Goal: Check status: Check status

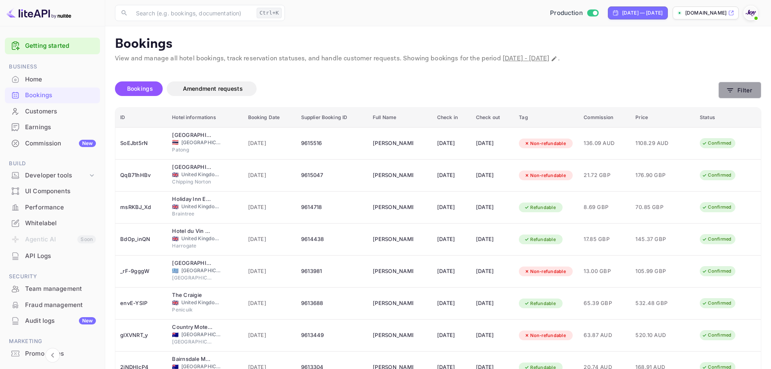
click at [743, 91] on button "Filter" at bounding box center [739, 90] width 43 height 17
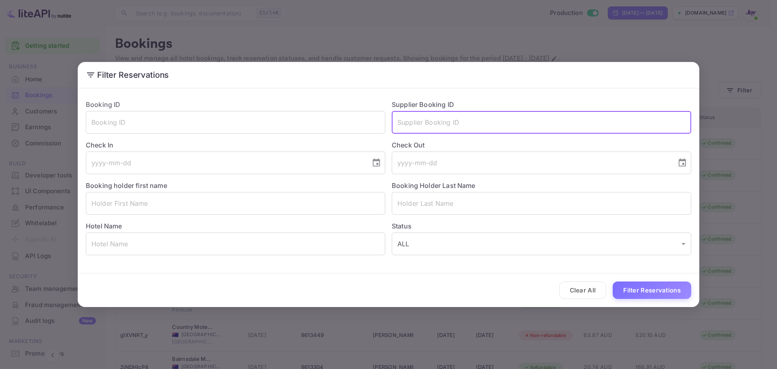
click at [439, 128] on input "text" at bounding box center [541, 122] width 299 height 23
click at [439, 128] on input "74655951" at bounding box center [541, 122] width 299 height 23
type input "74655951"
click at [632, 292] on button "Filter Reservations" at bounding box center [652, 289] width 79 height 17
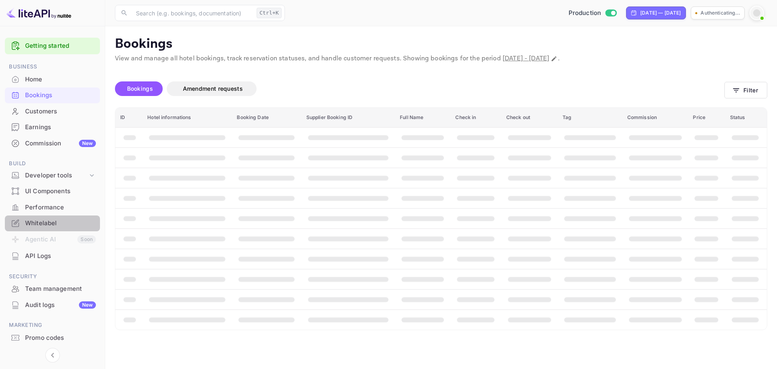
click at [45, 221] on div "Whitelabel" at bounding box center [60, 223] width 71 height 9
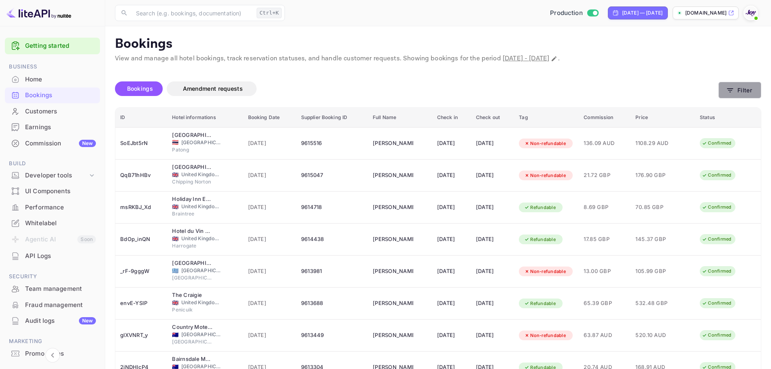
click at [751, 93] on button "Filter" at bounding box center [739, 90] width 43 height 17
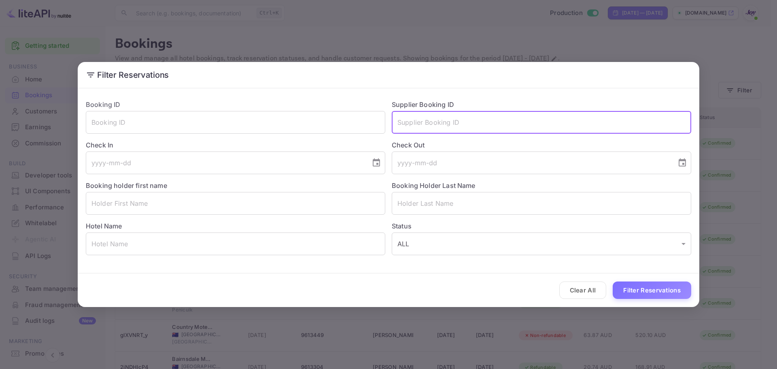
click at [450, 119] on input "text" at bounding box center [541, 122] width 299 height 23
paste input "74655951"
type input "74655951"
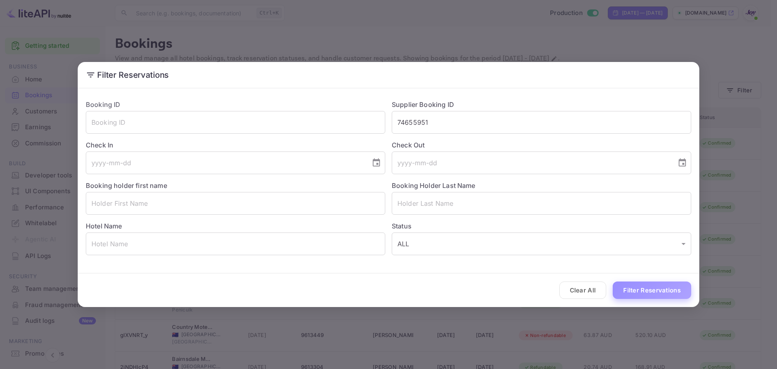
click at [634, 286] on button "Filter Reservations" at bounding box center [652, 289] width 79 height 17
click at [661, 296] on button "Filter Reservations" at bounding box center [652, 289] width 79 height 17
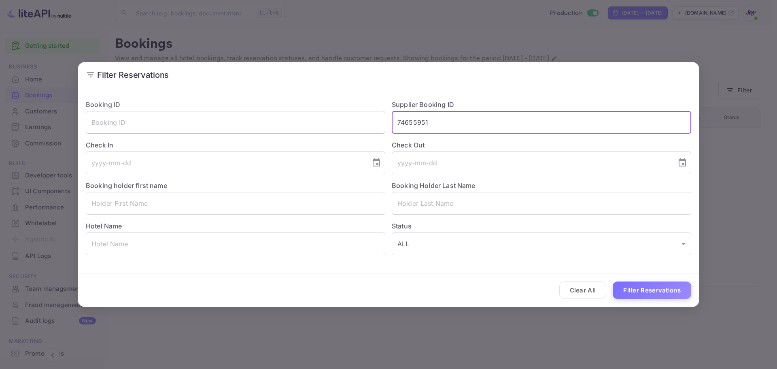
drag, startPoint x: 475, startPoint y: 123, endPoint x: 267, endPoint y: 120, distance: 208.8
click at [267, 120] on div "Booking ID ​ Supplier Booking ID 74655951 ​ Check In ​ Check Out ​ Booking hold…" at bounding box center [385, 174] width 612 height 162
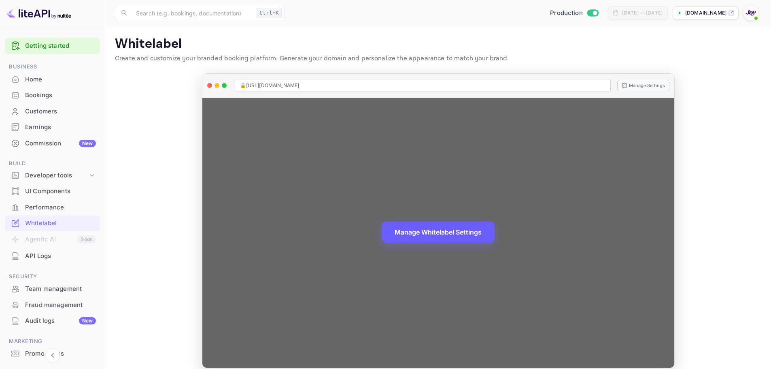
drag, startPoint x: 436, startPoint y: 232, endPoint x: 379, endPoint y: 233, distance: 57.1
click at [436, 232] on button "Manage Whitelabel Settings" at bounding box center [438, 231] width 113 height 21
